Goal: Navigation & Orientation: Find specific page/section

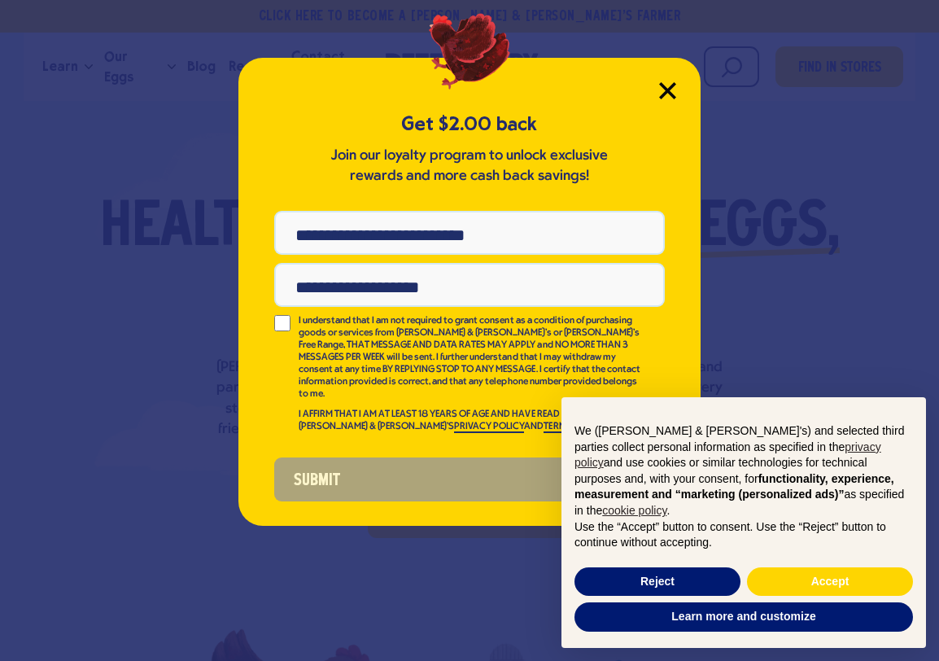
click at [670, 92] on icon "Close Modal" at bounding box center [667, 90] width 15 height 15
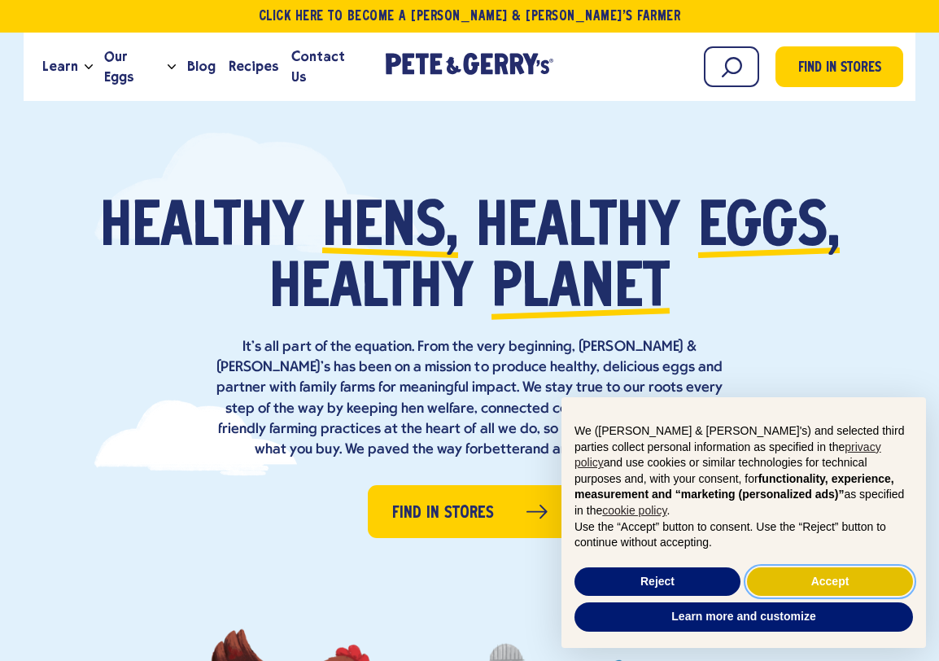
click at [843, 582] on button "Accept" at bounding box center [830, 581] width 166 height 29
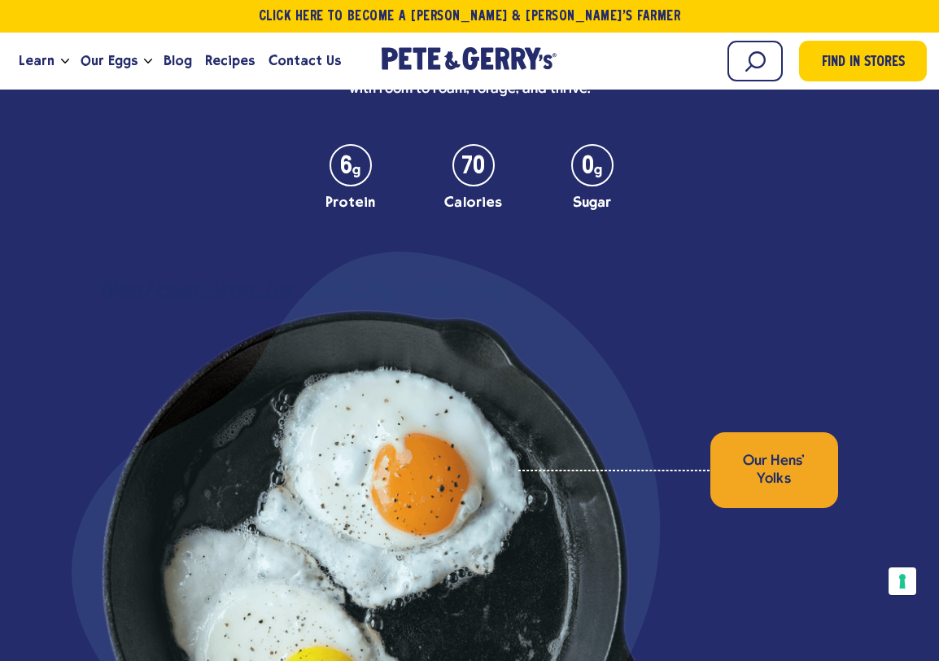
scroll to position [4548, 0]
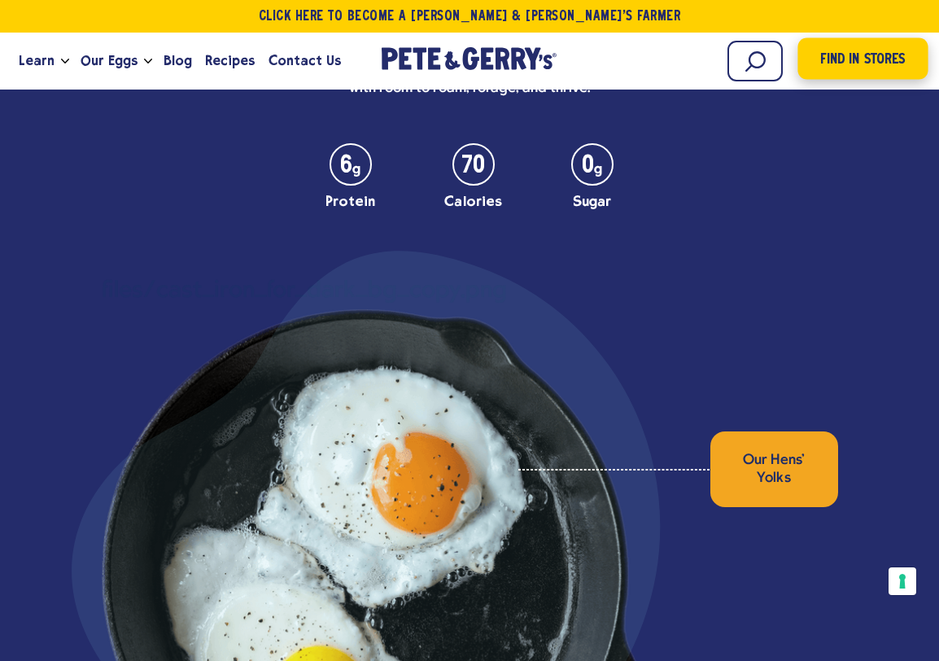
click at [877, 65] on span "Find in Stores" at bounding box center [862, 60] width 85 height 22
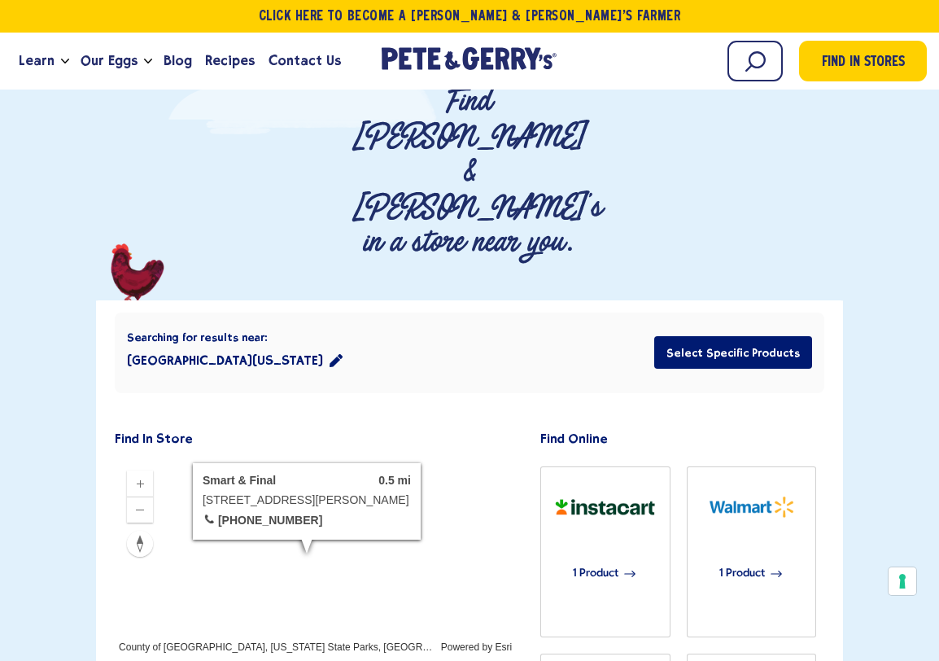
scroll to position [155, 0]
click at [138, 502] on icon "Zoom out" at bounding box center [139, 508] width 13 height 13
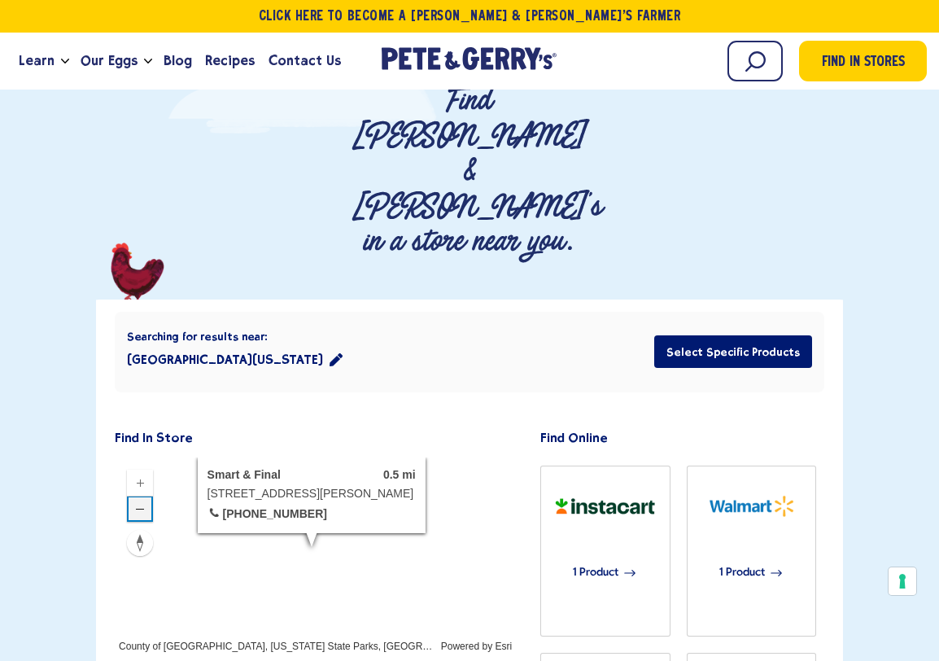
click at [138, 502] on icon "Zoom out" at bounding box center [139, 508] width 13 height 13
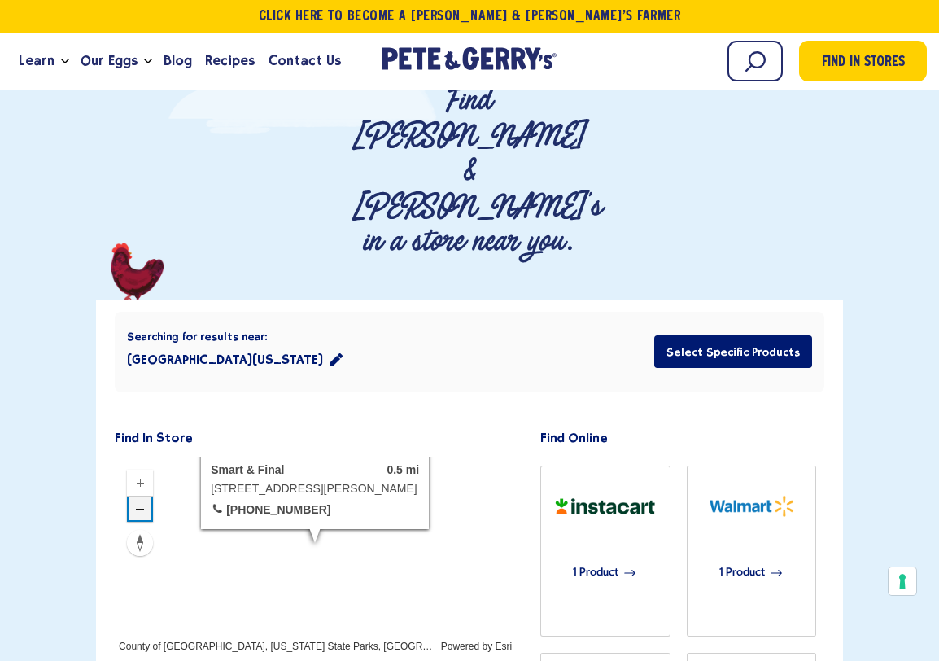
click at [138, 502] on icon "Zoom out" at bounding box center [139, 508] width 13 height 13
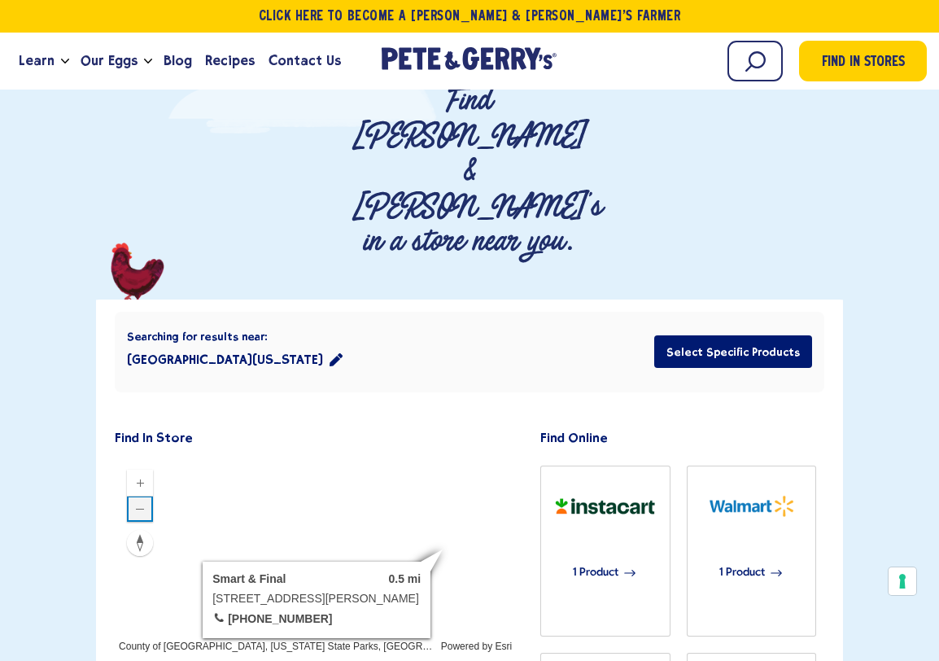
click at [317, 457] on div at bounding box center [315, 554] width 401 height 195
click at [236, 343] on button "Chatsworth, California 91311" at bounding box center [235, 359] width 216 height 33
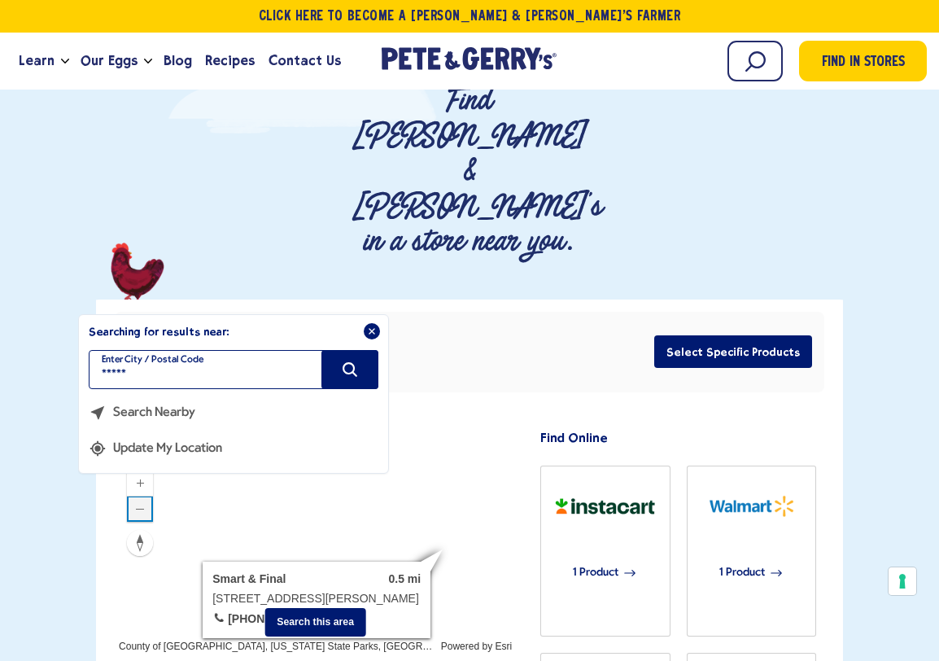
click at [236, 350] on input "*****" at bounding box center [234, 369] width 290 height 39
type input "*****"
click at [351, 361] on icon "Search" at bounding box center [350, 370] width 18 height 18
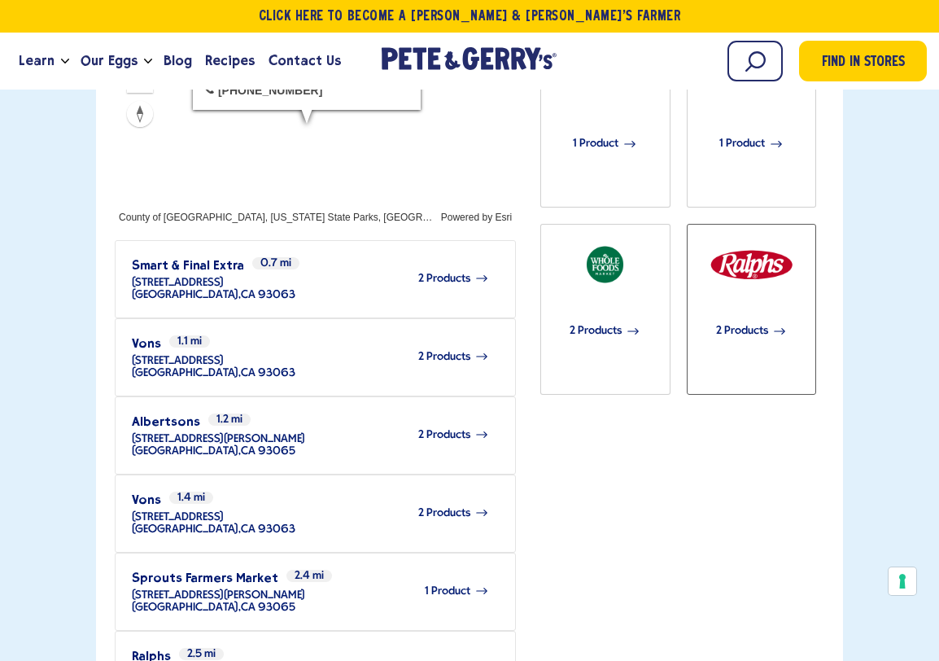
scroll to position [586, 0]
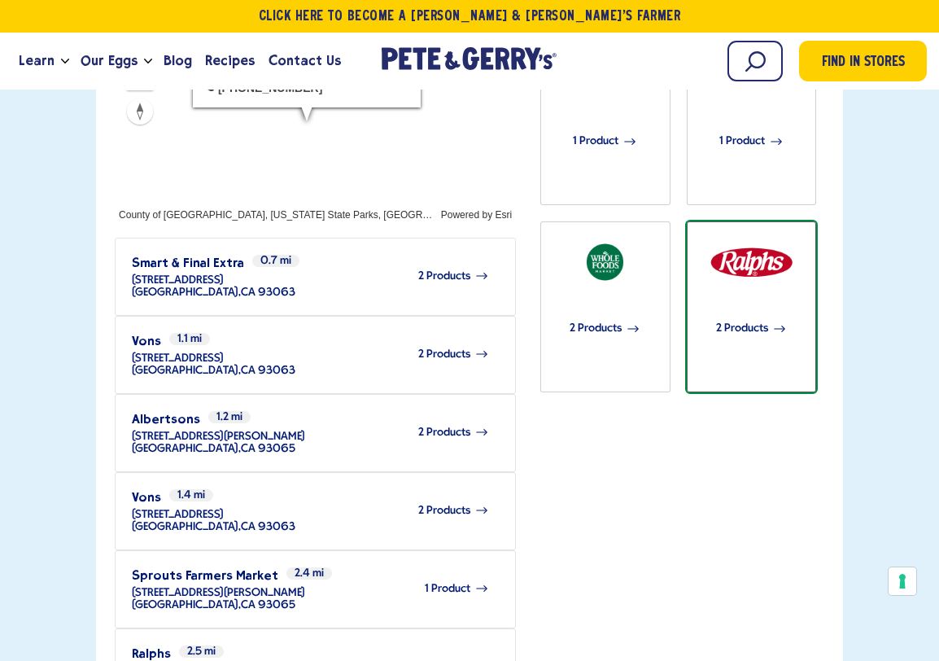
click at [756, 311] on span "2 Products" at bounding box center [742, 329] width 52 height 36
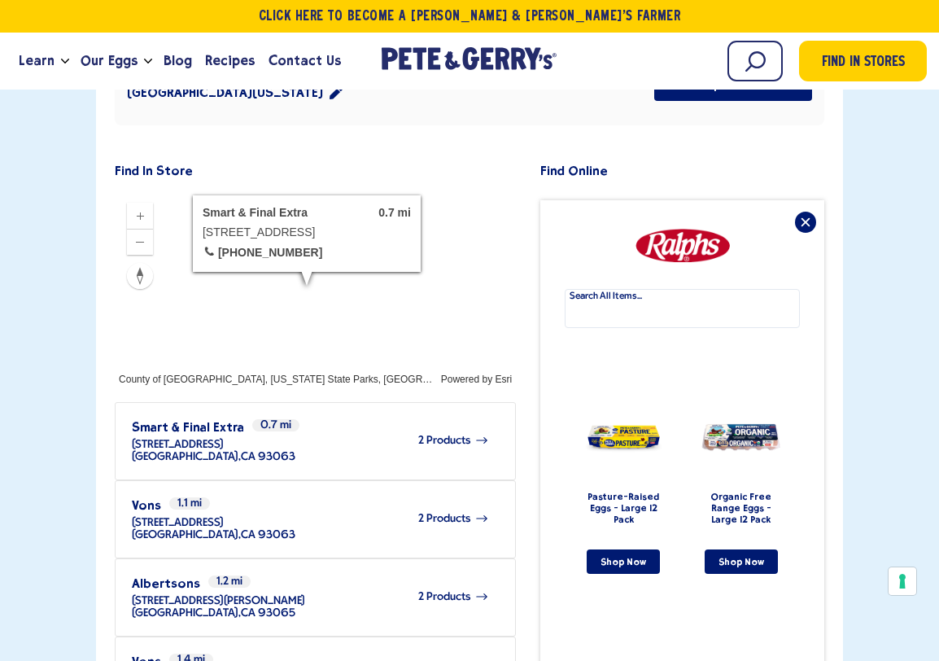
scroll to position [424, 0]
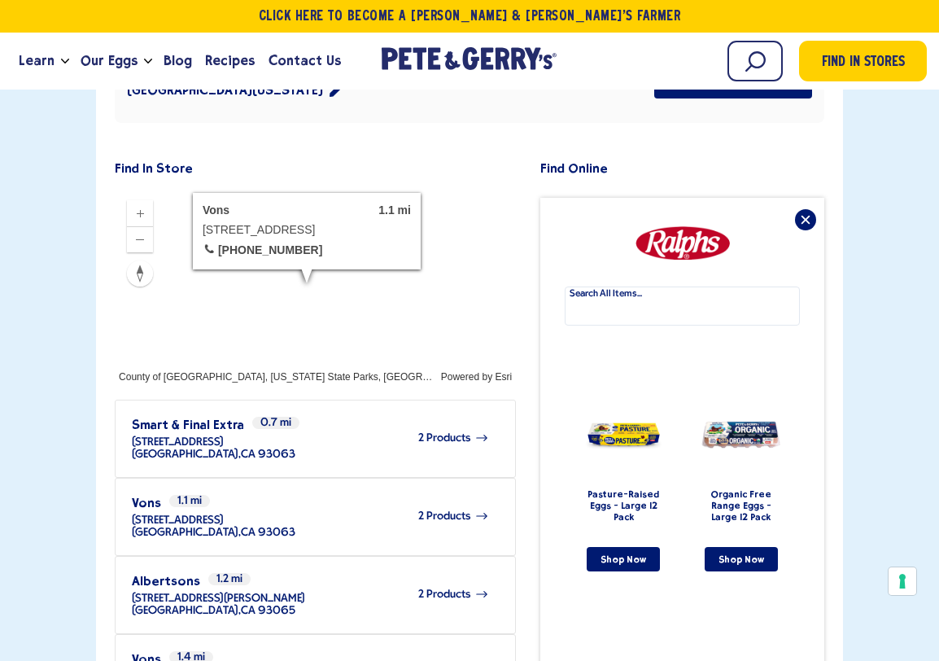
click at [462, 510] on span "2 Products" at bounding box center [444, 516] width 52 height 12
